Goal: Task Accomplishment & Management: Manage account settings

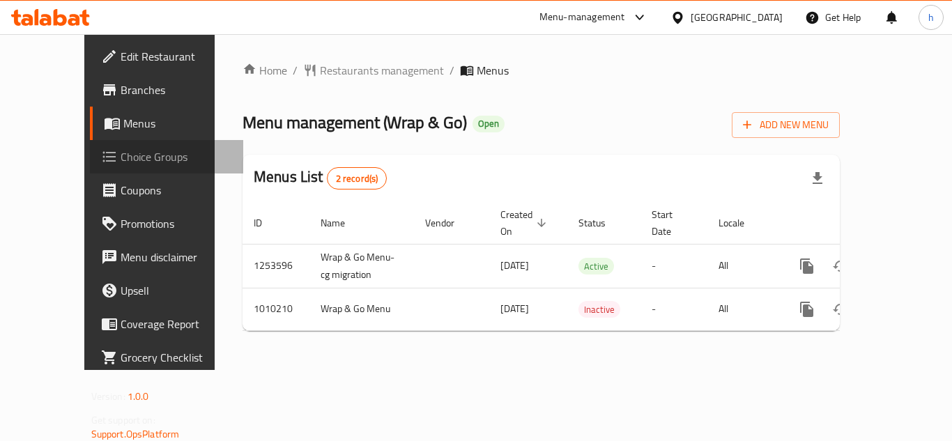
click at [121, 162] on span "Choice Groups" at bounding box center [177, 157] width 112 height 17
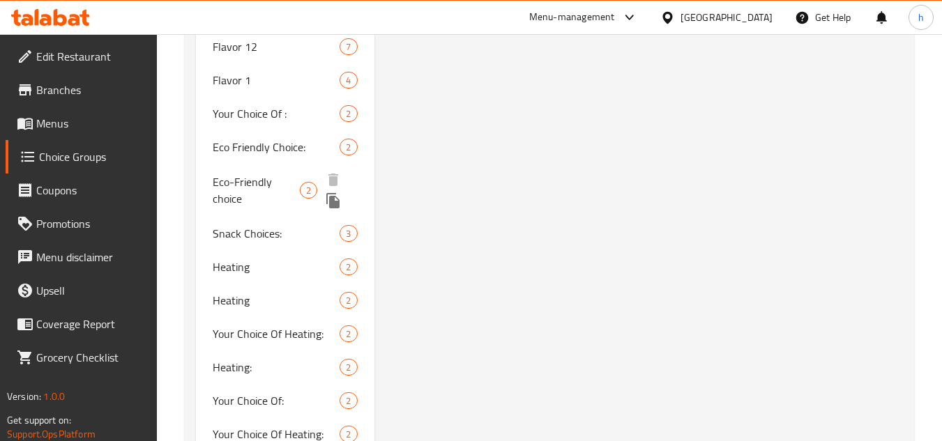
scroll to position [1743, 0]
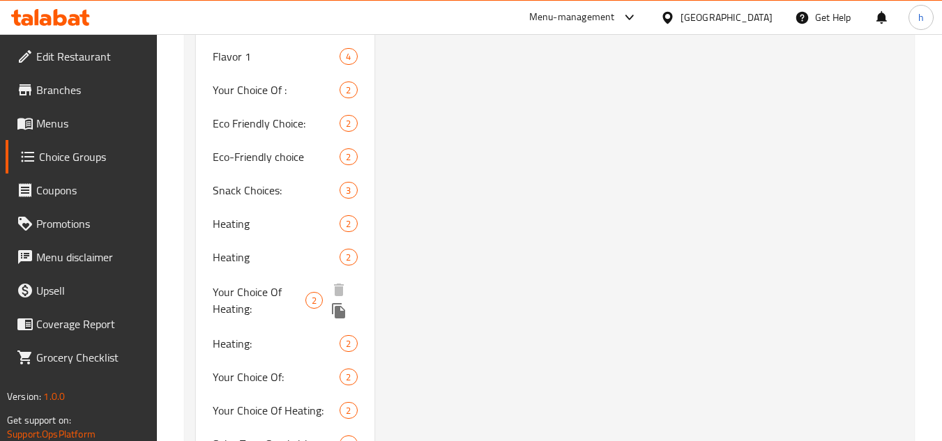
click at [257, 301] on span "Your Choice Of Heating:" at bounding box center [259, 300] width 92 height 33
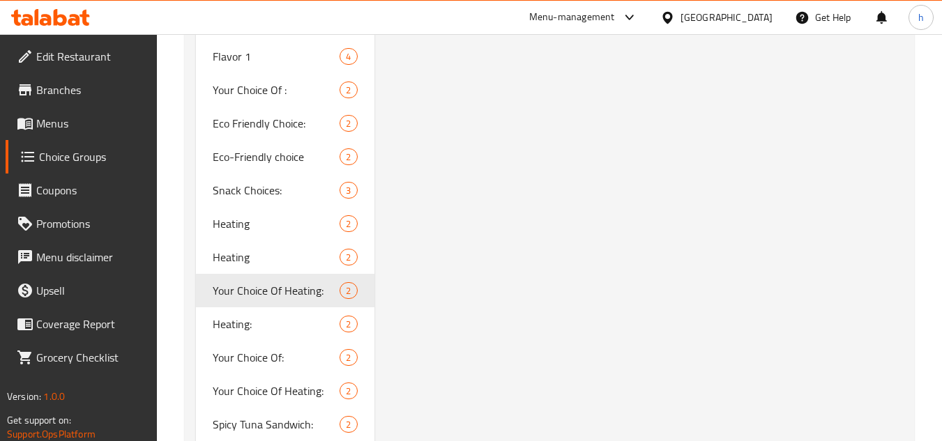
type input "Your Choice Of Heating:"
type input "إختيارك من الحرارة:"
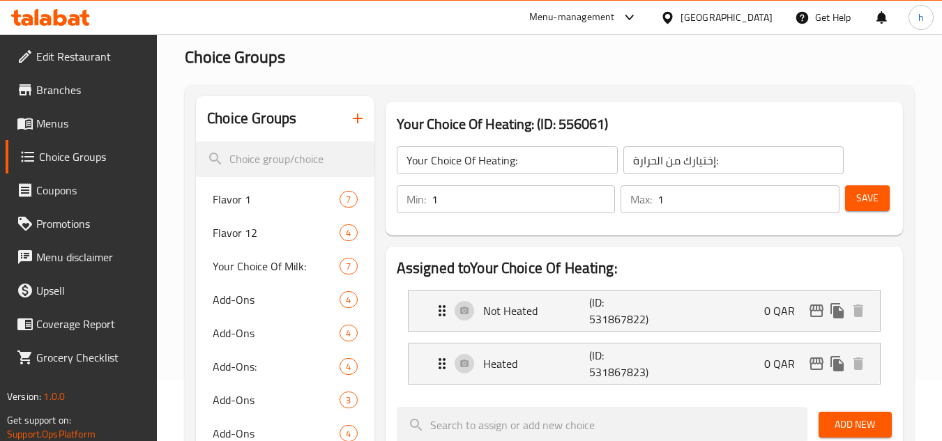
scroll to position [0, 0]
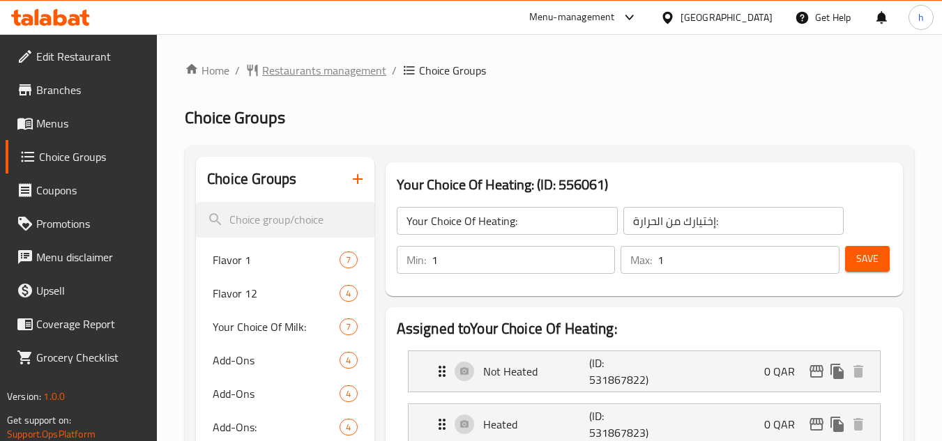
click at [309, 67] on span "Restaurants management" at bounding box center [324, 70] width 124 height 17
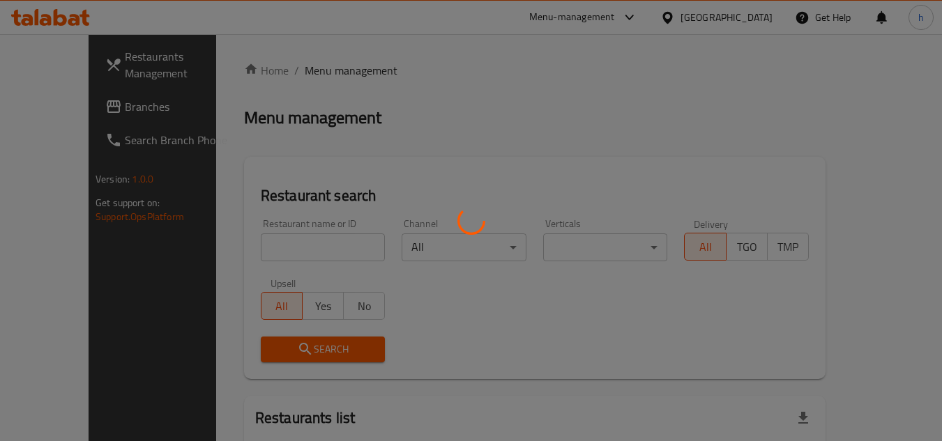
click at [761, 15] on div at bounding box center [471, 220] width 942 height 441
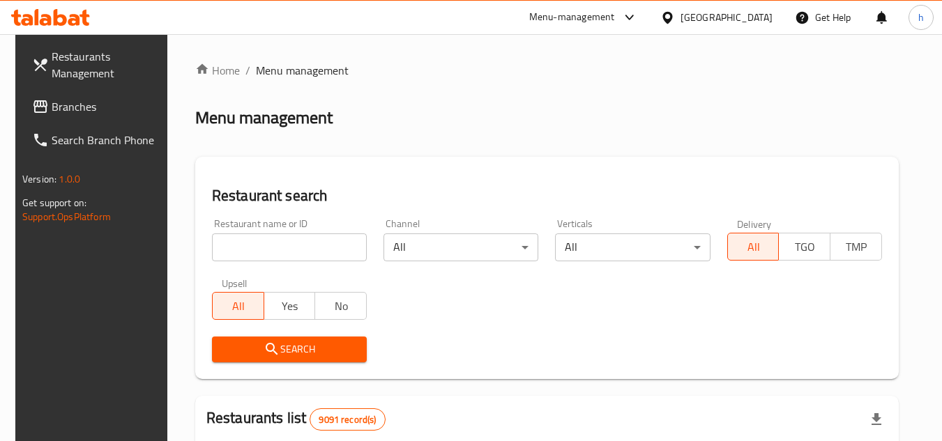
drag, startPoint x: 757, startPoint y: 15, endPoint x: 756, endPoint y: 34, distance: 18.9
click at [757, 15] on div "[GEOGRAPHIC_DATA]" at bounding box center [726, 17] width 92 height 15
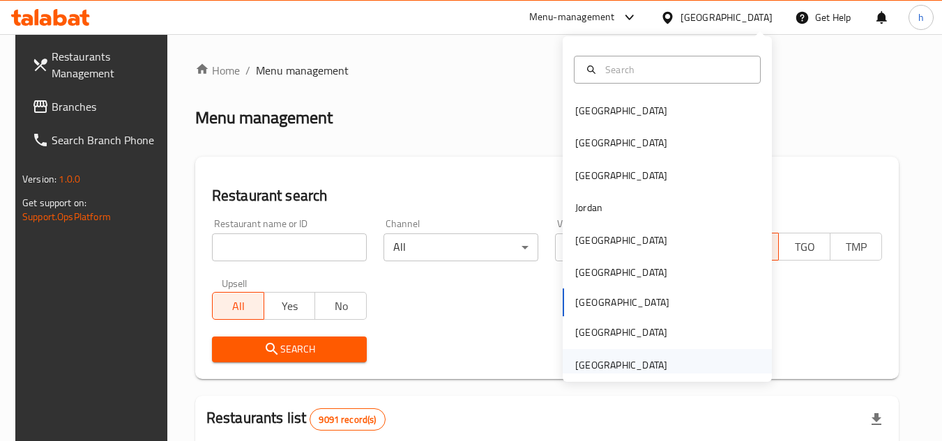
click at [599, 359] on div "[GEOGRAPHIC_DATA]" at bounding box center [621, 365] width 92 height 15
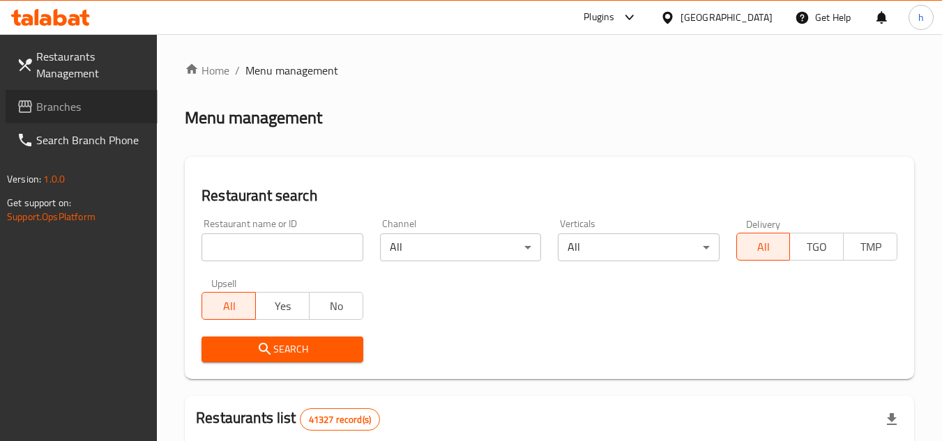
click at [71, 112] on span "Branches" at bounding box center [91, 106] width 110 height 17
